Goal: Transaction & Acquisition: Download file/media

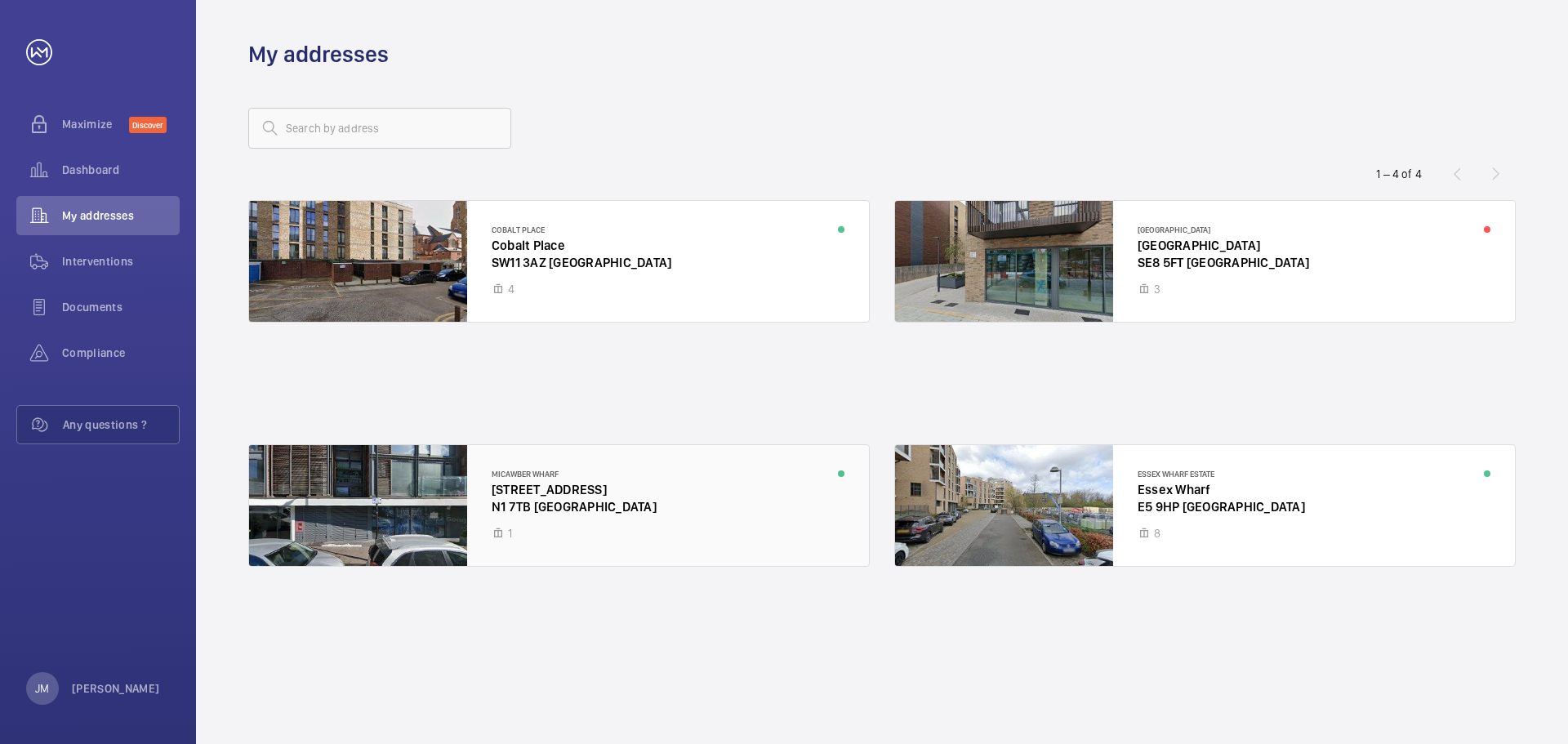
click at [589, 502] on div at bounding box center [559, 505] width 620 height 120
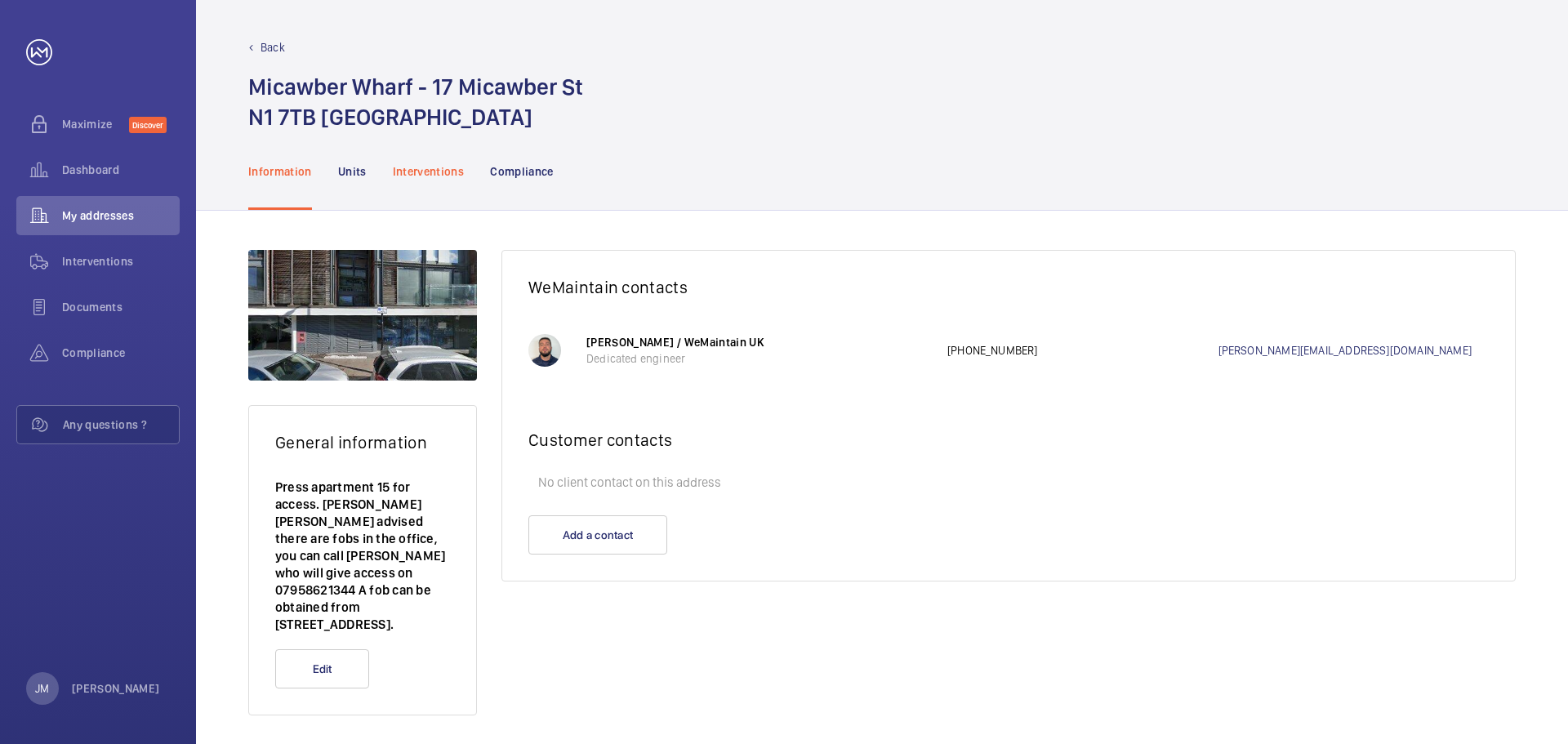
click at [438, 158] on div "Interventions" at bounding box center [428, 171] width 72 height 78
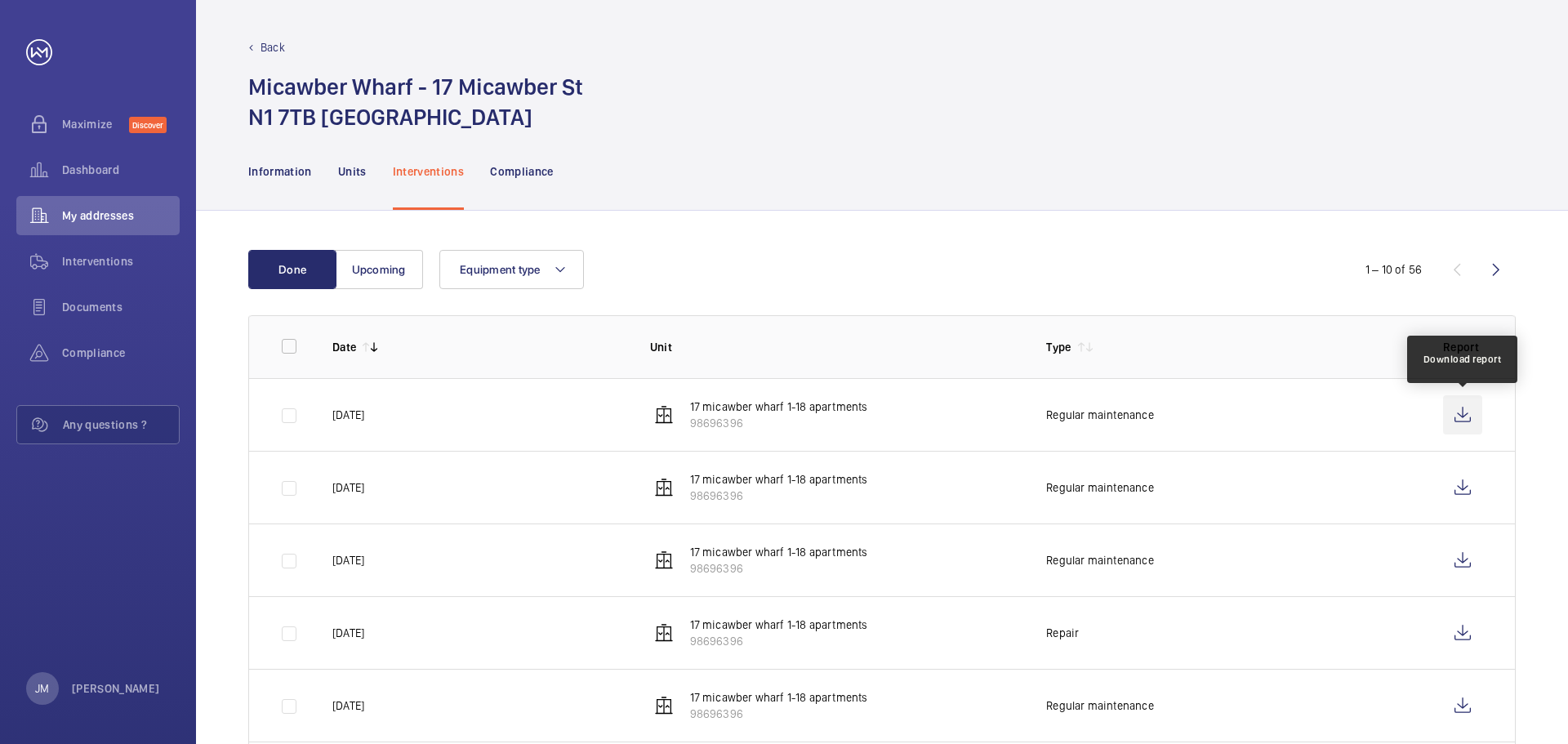
click at [1458, 418] on wm-front-icon-button at bounding box center [1463, 415] width 39 height 39
